Goal: Check status: Check status

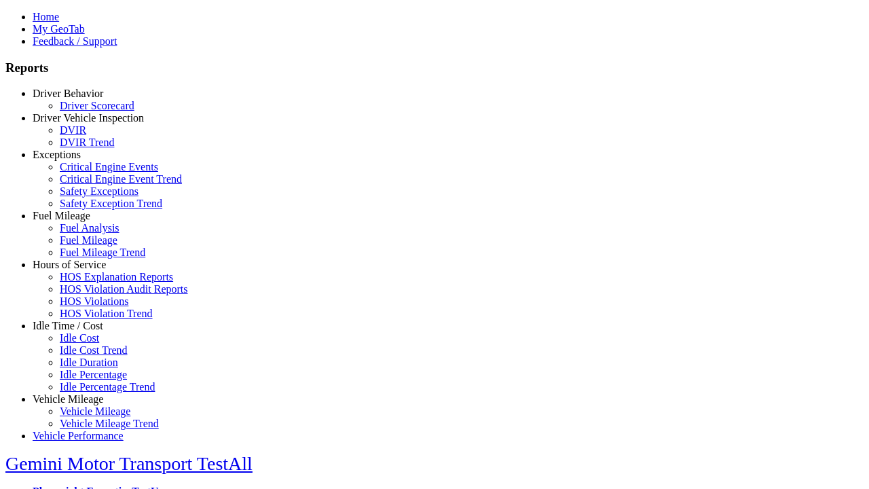
click at [78, 270] on link "Hours of Service" at bounding box center [69, 265] width 73 height 12
click at [88, 282] on link "HOS Explanation Reports" at bounding box center [116, 277] width 113 height 12
